Goal: Information Seeking & Learning: Check status

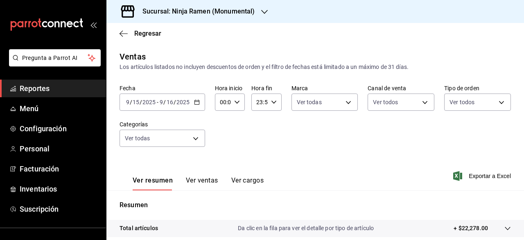
scroll to position [153, 0]
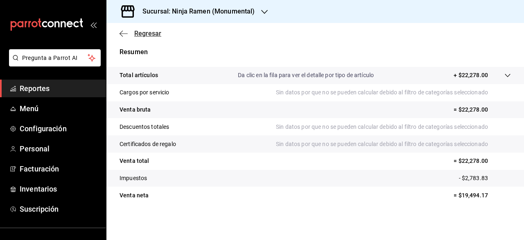
click at [123, 31] on icon "button" at bounding box center [124, 33] width 8 height 7
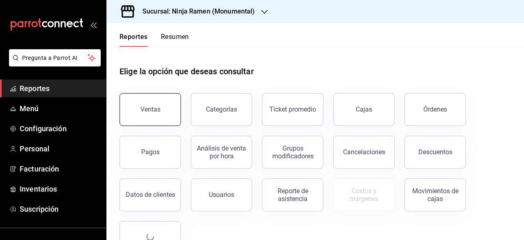
click at [158, 108] on div "Ventas" at bounding box center [150, 109] width 20 height 8
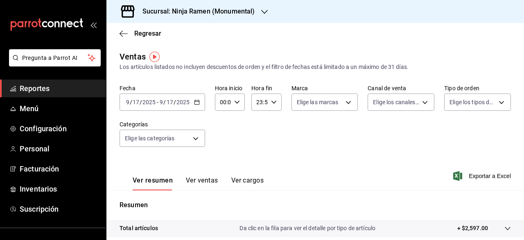
click at [195, 101] on icon "button" at bounding box center [197, 102] width 6 height 6
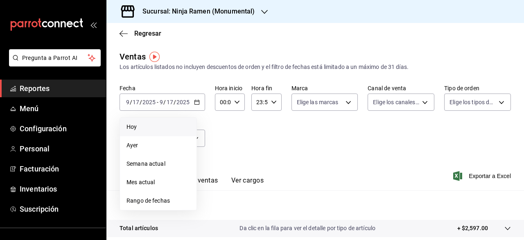
click at [155, 125] on span "Hoy" at bounding box center [158, 126] width 63 height 9
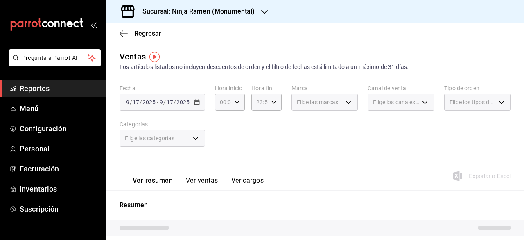
click at [155, 125] on label "Categorías" at bounding box center [163, 124] width 86 height 6
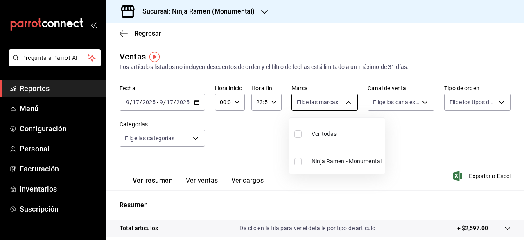
click at [346, 104] on body "Pregunta a Parrot AI Reportes Menú Configuración Personal Facturación Inventari…" at bounding box center [262, 120] width 524 height 240
click at [303, 158] on label at bounding box center [299, 161] width 11 height 7
click at [302, 158] on input "checkbox" at bounding box center [297, 161] width 7 height 7
checkbox input "false"
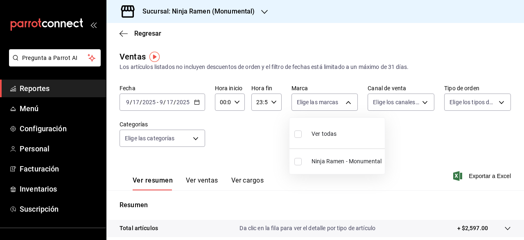
click at [298, 163] on input "checkbox" at bounding box center [297, 161] width 7 height 7
checkbox input "true"
type input "941a7ee8-c1b6-44d2-a910-c29d9c83c70c"
checkbox input "true"
click at [421, 97] on div at bounding box center [262, 120] width 524 height 240
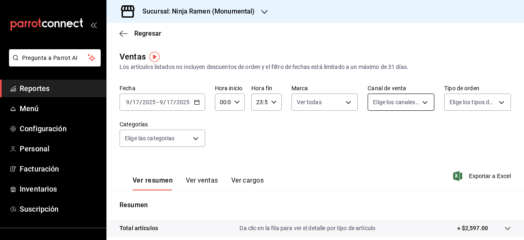
click at [419, 103] on body "Pregunta a Parrot AI Reportes Menú Configuración Personal Facturación Inventari…" at bounding box center [262, 120] width 524 height 240
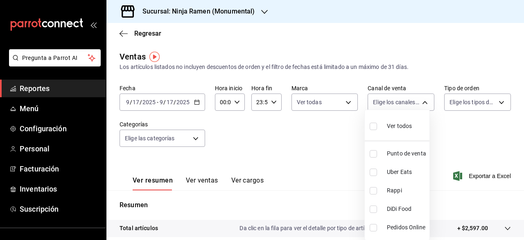
click at [388, 127] on span "Ver todos" at bounding box center [399, 126] width 25 height 9
type input "PARROT,UBER_EATS,RAPPI,DIDI_FOOD,ONLINE"
checkbox input "true"
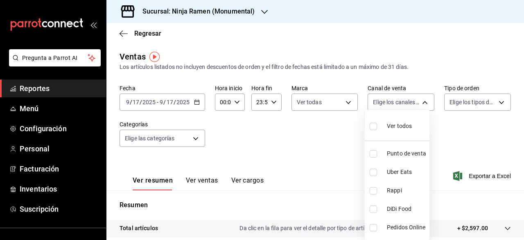
checkbox input "true"
click at [493, 105] on div at bounding box center [262, 120] width 524 height 240
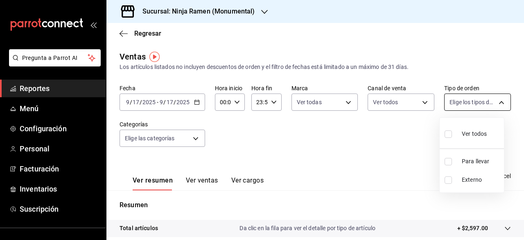
click at [496, 100] on body "Pregunta a Parrot AI Reportes Menú Configuración Personal Facturación Inventari…" at bounding box center [262, 120] width 524 height 240
click at [470, 130] on span "Ver todos" at bounding box center [474, 133] width 25 height 9
type input "c5584e82-2119-4f35-9344-5ee2564899ab,EXTERNAL"
checkbox input "true"
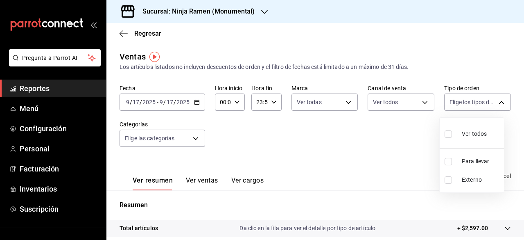
checkbox input "true"
click at [189, 141] on div at bounding box center [262, 120] width 524 height 240
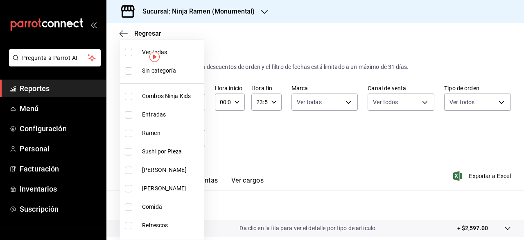
click at [190, 141] on body "Pregunta a Parrot AI Reportes Menú Configuración Personal Facturación Inventari…" at bounding box center [262, 120] width 524 height 240
click at [134, 53] on label at bounding box center [130, 52] width 11 height 7
click at [132, 53] on input "checkbox" at bounding box center [128, 52] width 7 height 7
checkbox input "false"
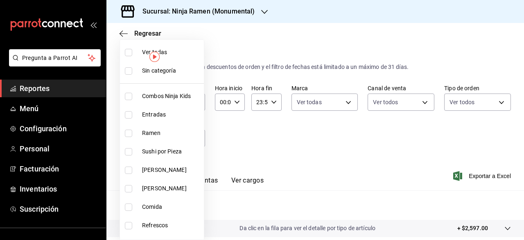
checkbox input "false"
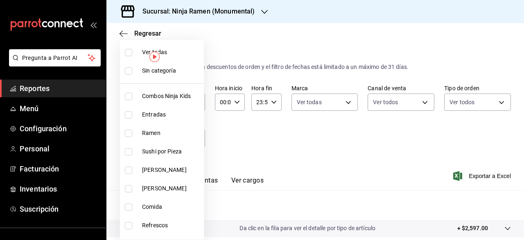
checkbox input "false"
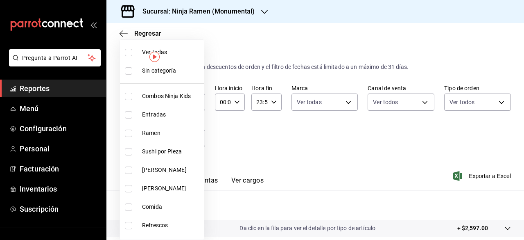
checkbox input "false"
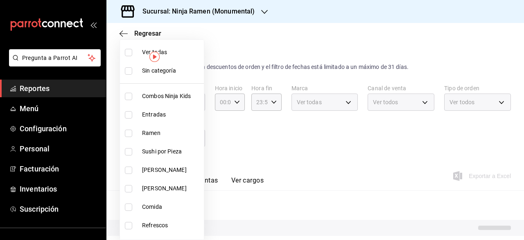
click at [125, 50] on input "checkbox" at bounding box center [128, 52] width 7 height 7
checkbox input "true"
type input "d11c7596-842f-4bf2-b38a-6a7025a79a59,36dc590a-87e6-46de-85a6-f6ec2e0dcf52,a5095…"
checkbox input "true"
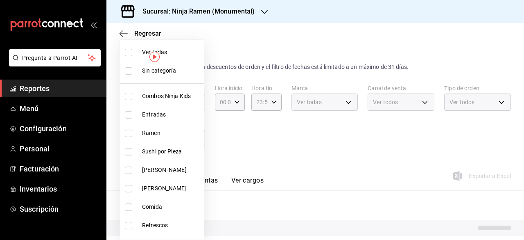
checkbox input "true"
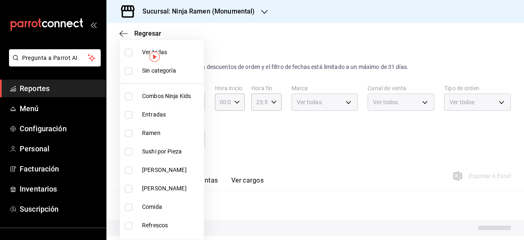
checkbox input "true"
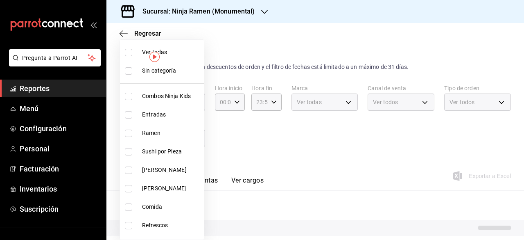
checkbox input "true"
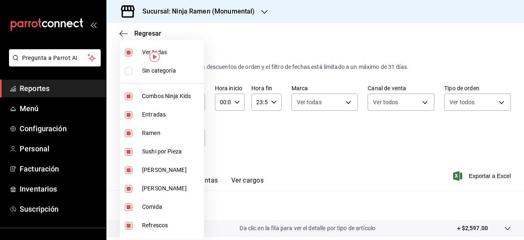
click at [275, 144] on div at bounding box center [262, 120] width 524 height 240
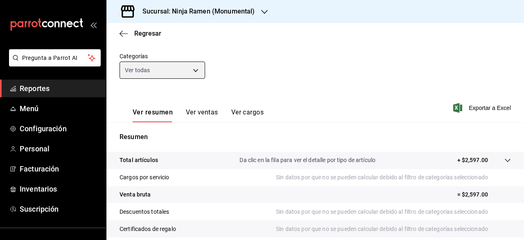
scroll to position [69, 0]
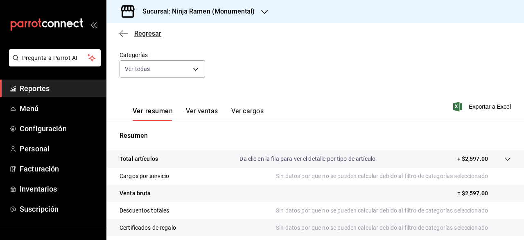
click at [120, 34] on icon "button" at bounding box center [124, 33] width 8 height 7
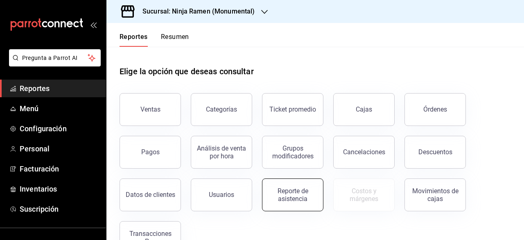
click at [272, 185] on button "Reporte de asistencia" at bounding box center [292, 194] width 61 height 33
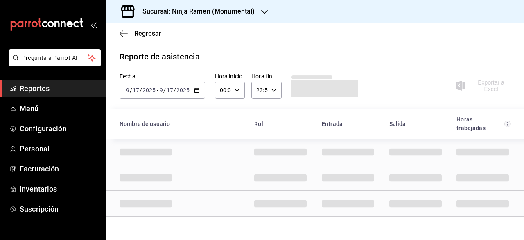
click at [200, 88] on div "[DATE] [DATE] - [DATE] [DATE]" at bounding box center [163, 90] width 86 height 17
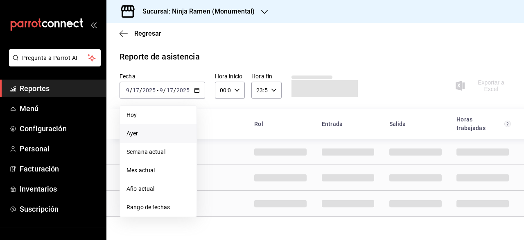
click at [147, 132] on span "Ayer" at bounding box center [158, 133] width 63 height 9
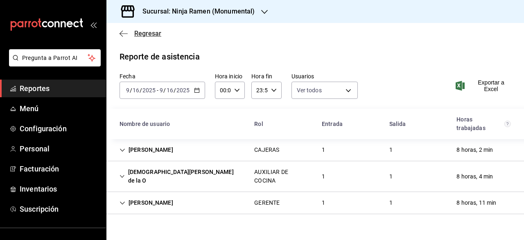
click at [130, 32] on span "Regresar" at bounding box center [141, 33] width 42 height 8
